Goal: Navigation & Orientation: Find specific page/section

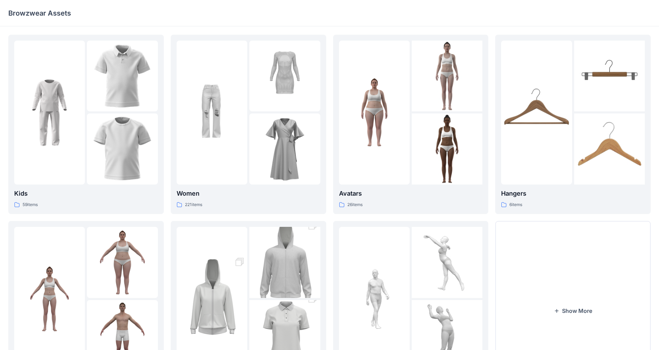
click at [518, 12] on div "Browzwear Assets" at bounding box center [302, 13] width 589 height 10
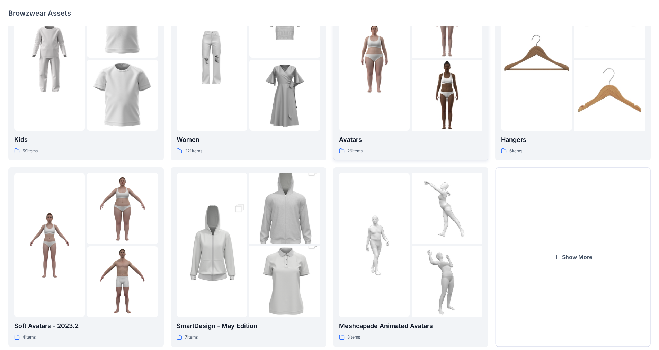
scroll to position [69, 0]
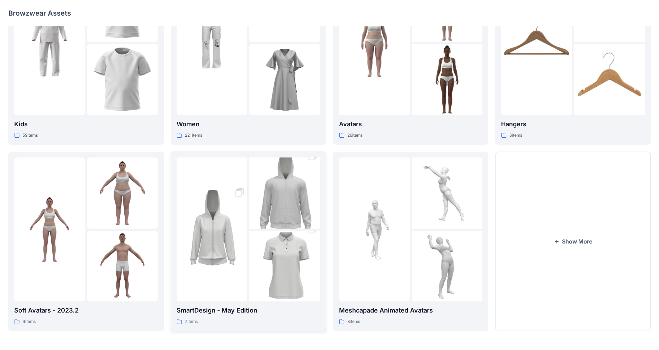
click at [220, 216] on img at bounding box center [212, 229] width 71 height 106
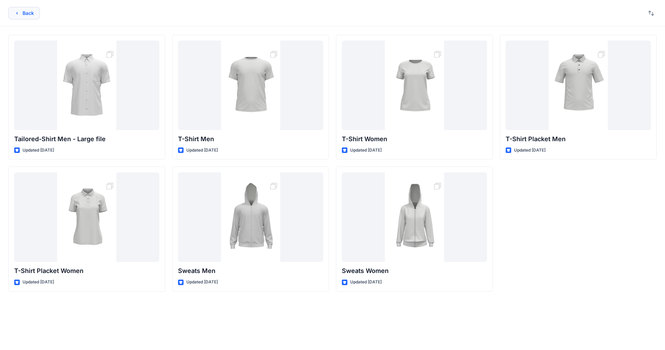
click at [28, 13] on button "Back" at bounding box center [24, 13] width 32 height 12
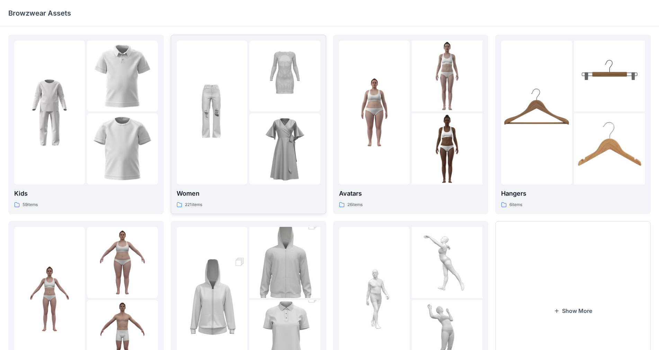
click at [277, 145] on img at bounding box center [284, 148] width 71 height 71
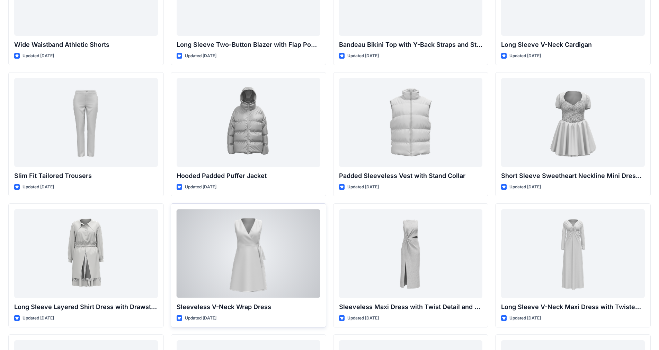
scroll to position [624, 0]
